Goal: Task Accomplishment & Management: Use online tool/utility

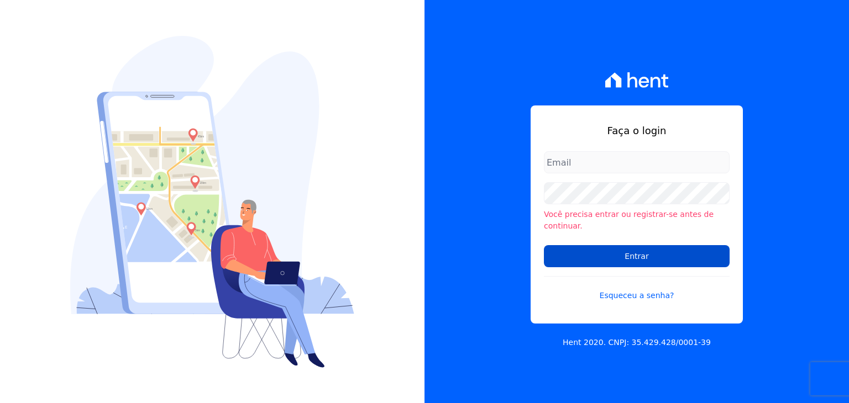
type input "[PERSON_NAME][EMAIL_ADDRESS][DOMAIN_NAME]"
click at [621, 246] on input "Entrar" at bounding box center [637, 256] width 186 height 22
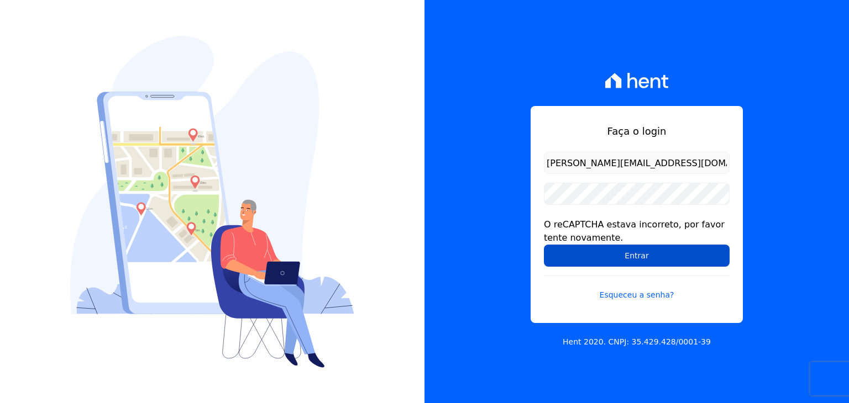
click at [565, 261] on input "Entrar" at bounding box center [637, 256] width 186 height 22
click at [637, 264] on input "Entrar" at bounding box center [637, 256] width 186 height 22
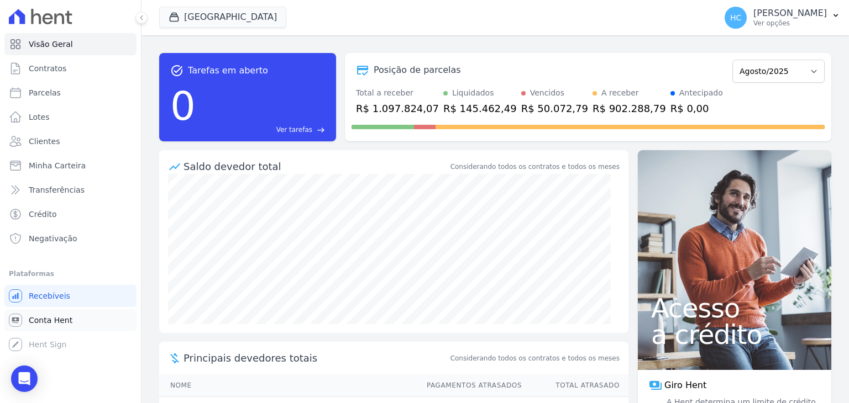
click at [39, 326] on link "Conta Hent" at bounding box center [70, 321] width 132 height 22
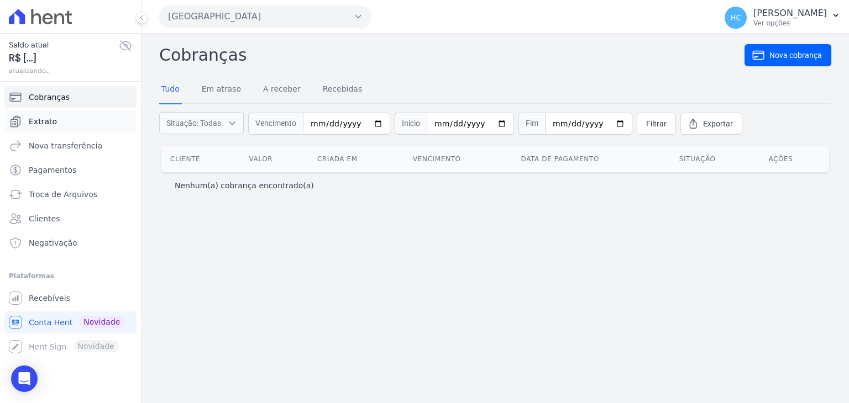
click at [33, 120] on span "Extrato" at bounding box center [43, 121] width 28 height 11
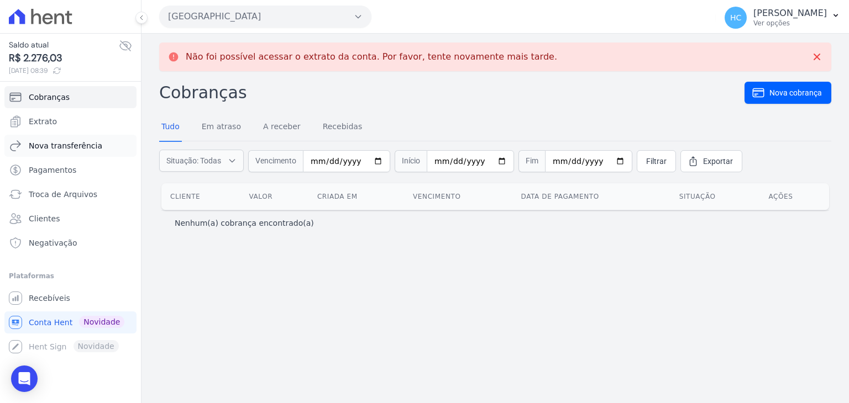
click at [69, 143] on span "Nova transferência" at bounding box center [66, 145] width 74 height 11
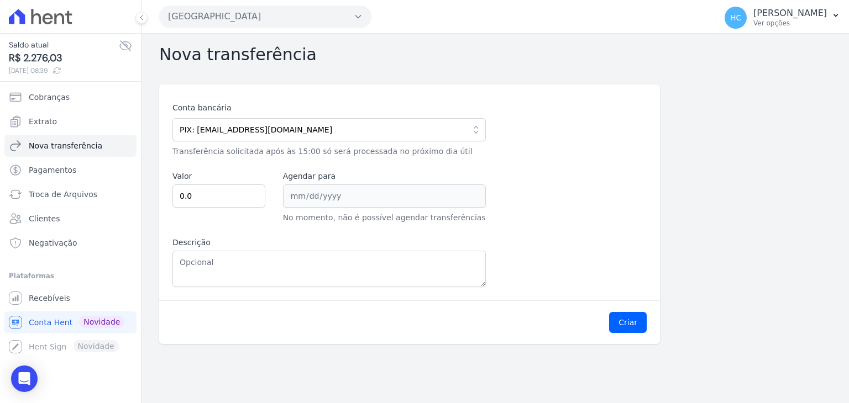
click at [27, 56] on span "R$ 2.276,03" at bounding box center [64, 58] width 110 height 15
copy span "2.276,03"
click at [130, 95] on link "Cobranças" at bounding box center [70, 97] width 132 height 22
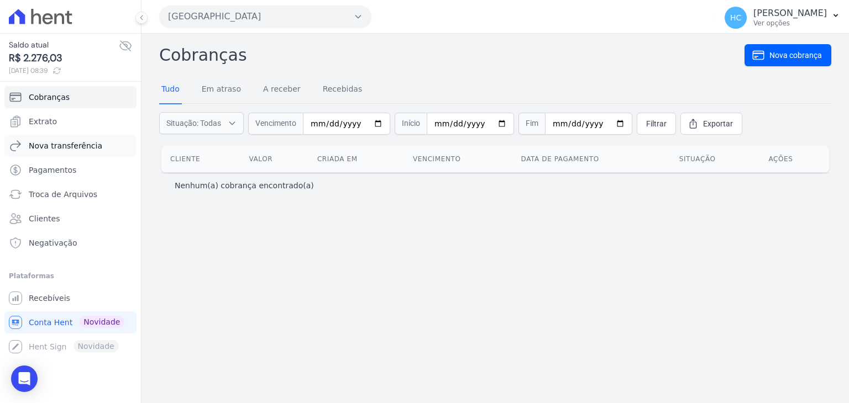
click at [76, 144] on span "Nova transferência" at bounding box center [66, 145] width 74 height 11
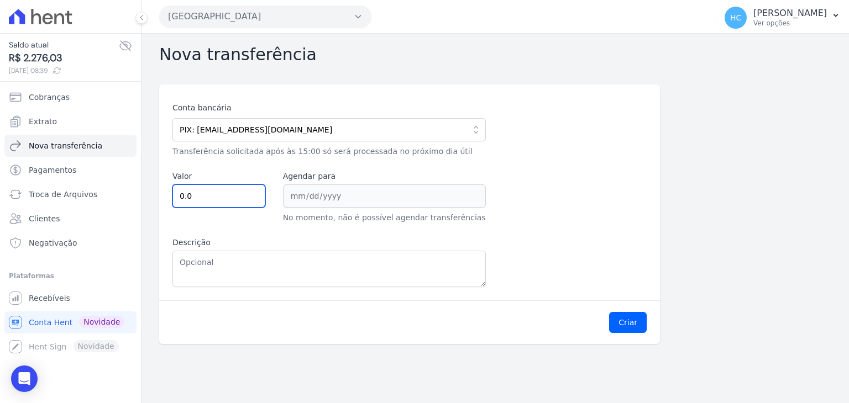
click at [245, 203] on input "0.0" at bounding box center [218, 196] width 93 height 23
paste input "227603"
click at [229, 203] on input "0.0227603" at bounding box center [218, 196] width 93 height 23
type input "0.0227603"
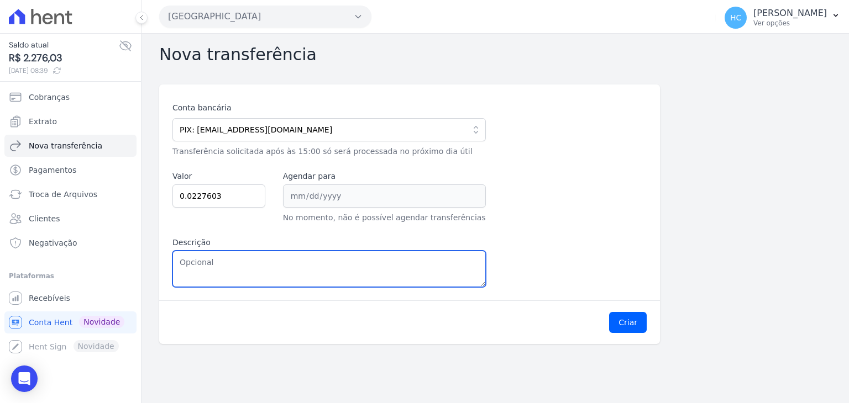
click at [238, 271] on textarea "Descrição" at bounding box center [328, 269] width 313 height 36
paste textarea "2.276,03"
click at [188, 264] on textarea "2.276,03" at bounding box center [328, 269] width 313 height 36
click at [188, 264] on textarea "2276,03" at bounding box center [328, 269] width 313 height 36
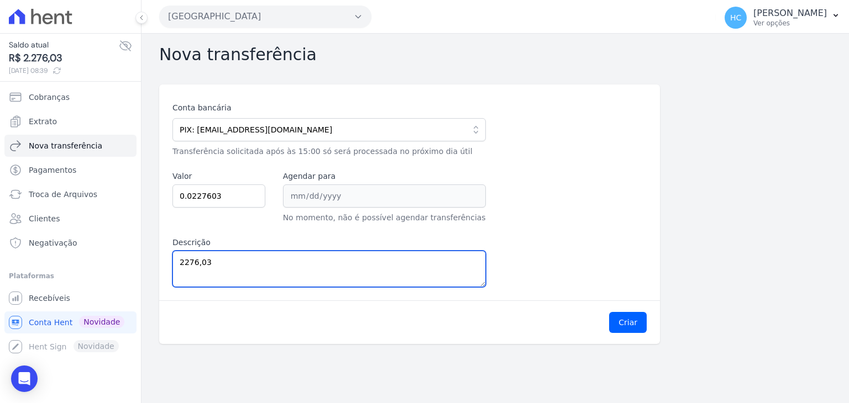
click at [188, 264] on textarea "2276,03" at bounding box center [328, 269] width 313 height 36
type textarea "2276,03"
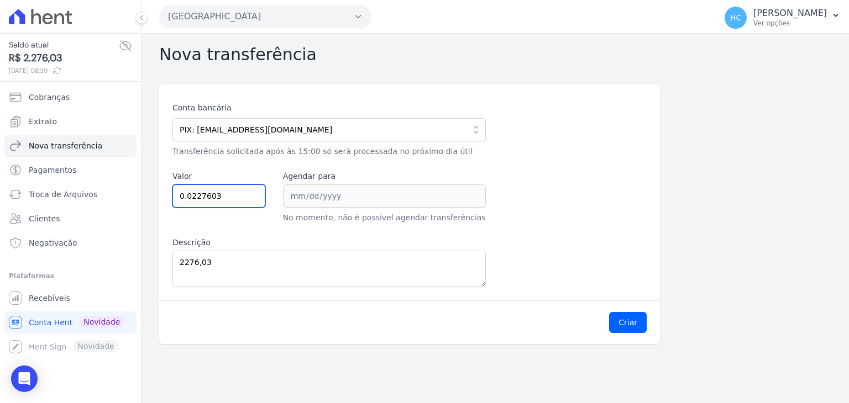
click at [188, 193] on input "0.0227603" at bounding box center [218, 196] width 93 height 23
paste input "2276."
type input "2276.03"
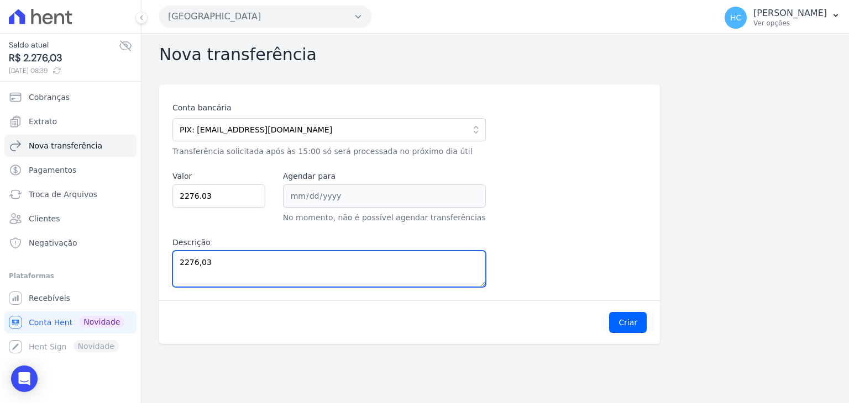
click at [280, 258] on textarea "2276,03" at bounding box center [328, 269] width 313 height 36
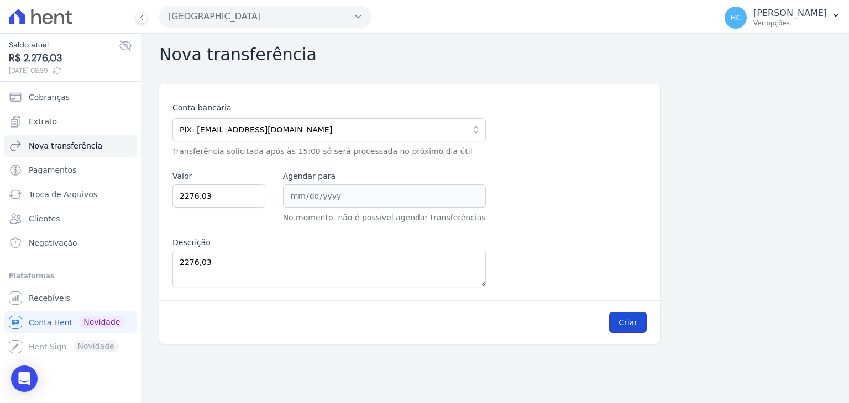
click at [622, 312] on button "Criar" at bounding box center [628, 322] width 38 height 21
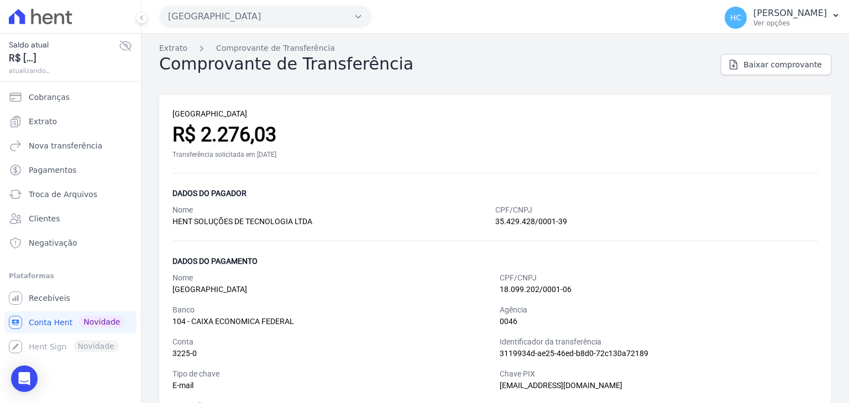
click at [402, 190] on div "Dados do pagador" at bounding box center [495, 193] width 646 height 13
